Goal: Transaction & Acquisition: Purchase product/service

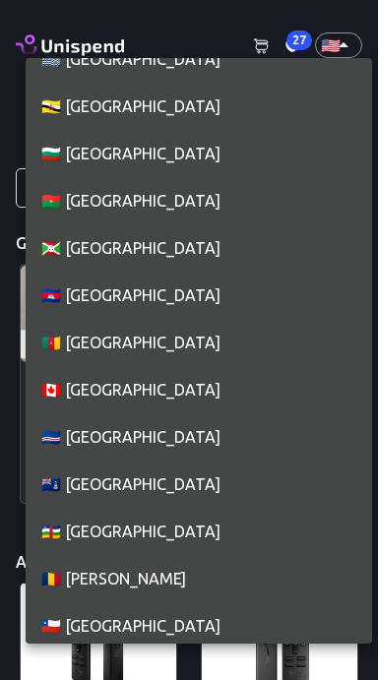
scroll to position [1496, 0]
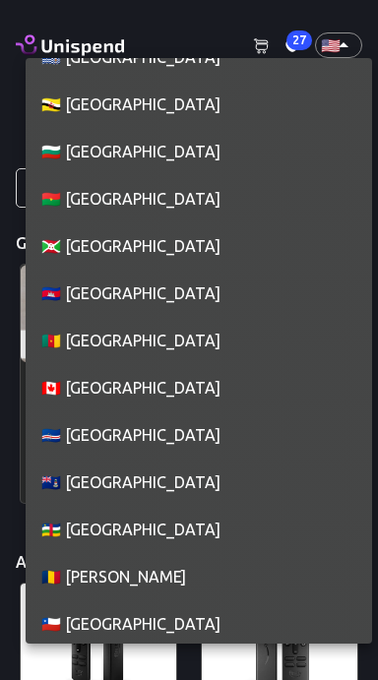
click at [65, 396] on li "🇨🇦 [GEOGRAPHIC_DATA]" at bounding box center [199, 387] width 346 height 47
type input "CA"
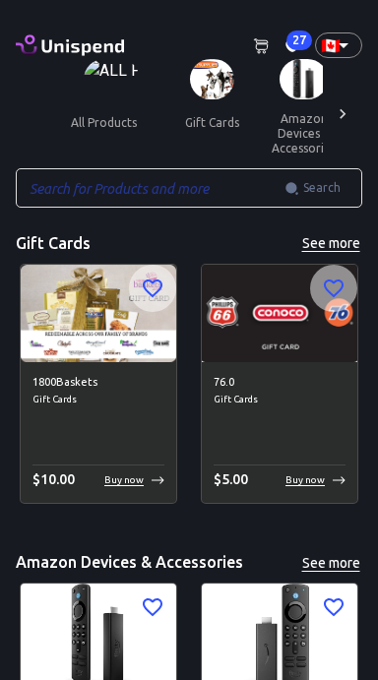
click at [292, 44] on span "27" at bounding box center [299, 40] width 26 height 20
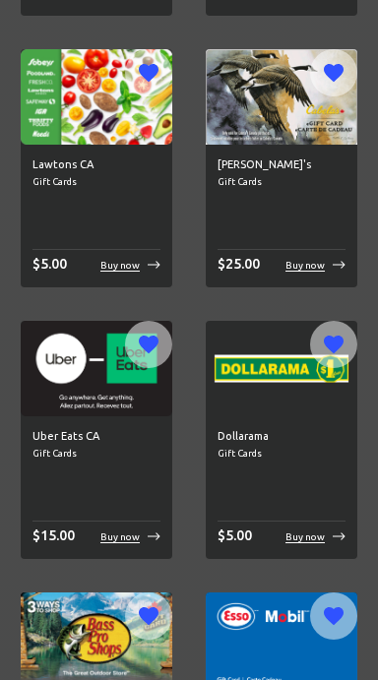
scroll to position [0, 0]
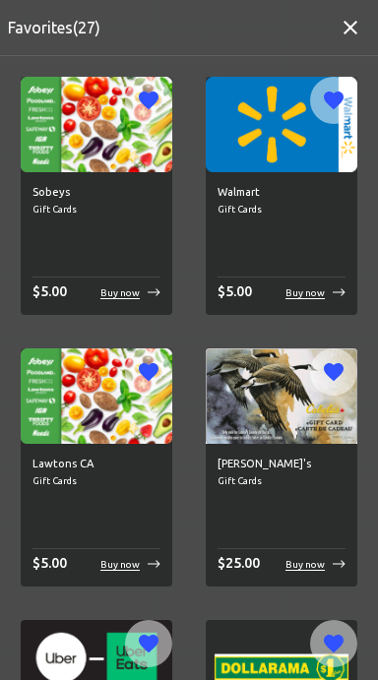
click at [99, 349] on img at bounding box center [96, 395] width 151 height 95
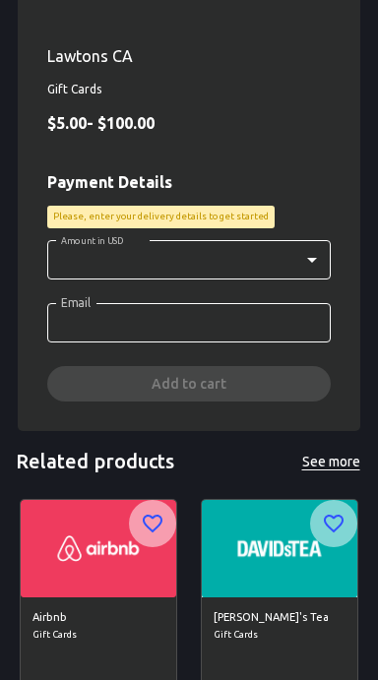
scroll to position [570, 0]
click at [75, 214] on p "Please, enter your delivery details to get started" at bounding box center [160, 216] width 215 height 14
click at [117, 219] on p "Please, enter your delivery details to get started" at bounding box center [160, 216] width 215 height 14
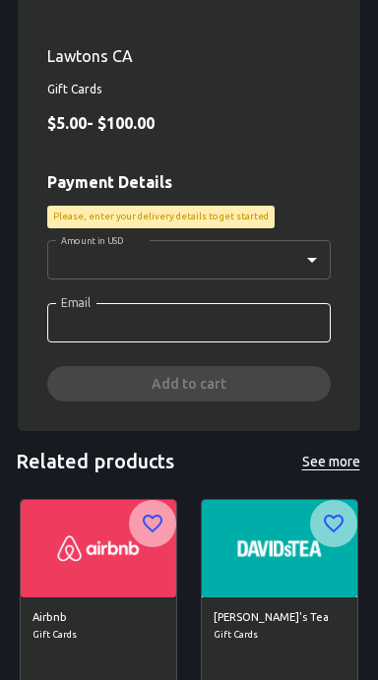
click at [314, 270] on body "0 Cart 27 Favorites 🇨🇦 CA ​ all products gift cards amazon devices & accessorie…" at bounding box center [189, 141] width 378 height 1423
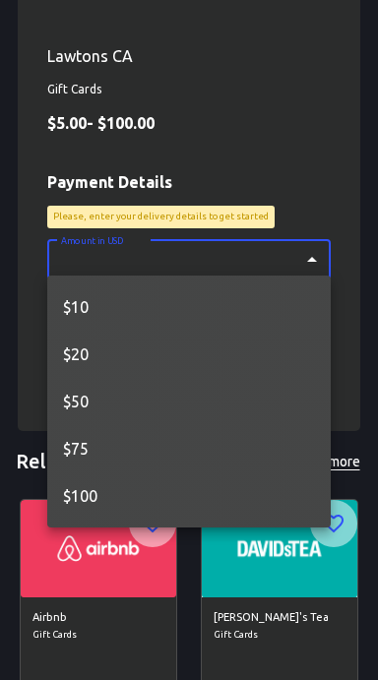
click at [192, 148] on div at bounding box center [189, 340] width 378 height 680
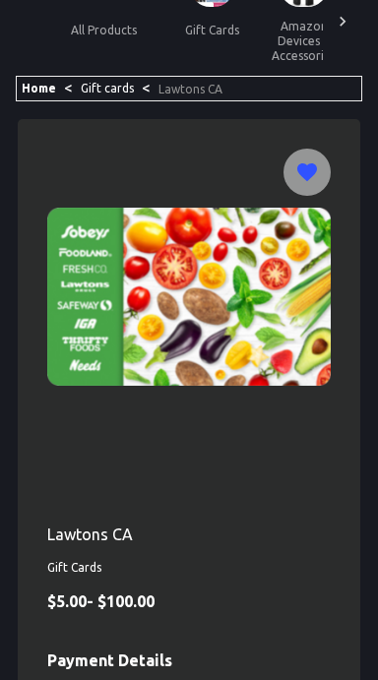
scroll to position [0, 0]
